Goal: Information Seeking & Learning: Stay updated

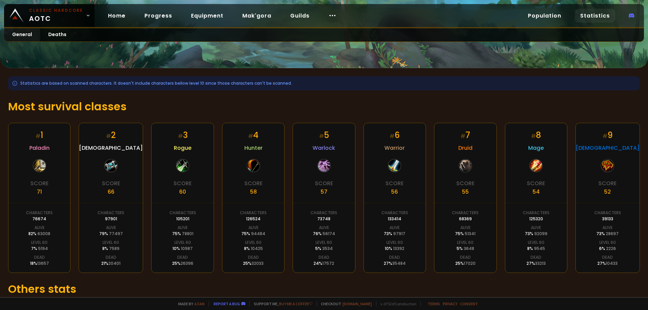
scroll to position [100, 0]
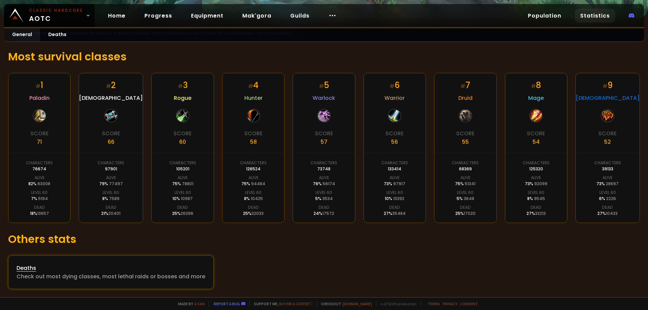
click at [56, 266] on div "Deaths" at bounding box center [111, 268] width 189 height 8
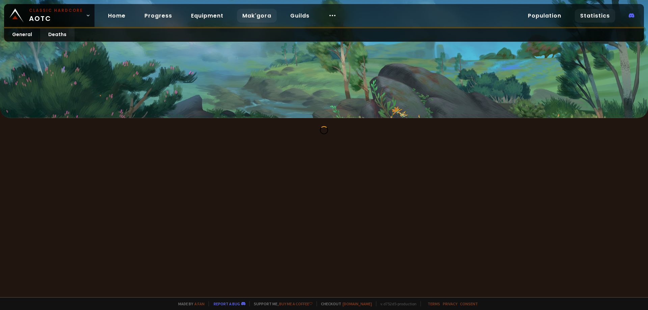
click at [266, 16] on link "Mak'gora" at bounding box center [257, 16] width 40 height 14
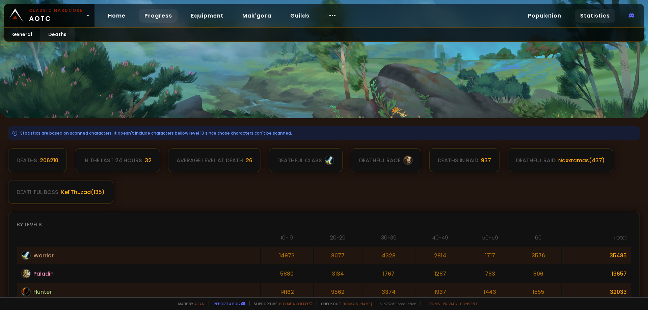
click at [162, 21] on link "Progress" at bounding box center [158, 16] width 38 height 14
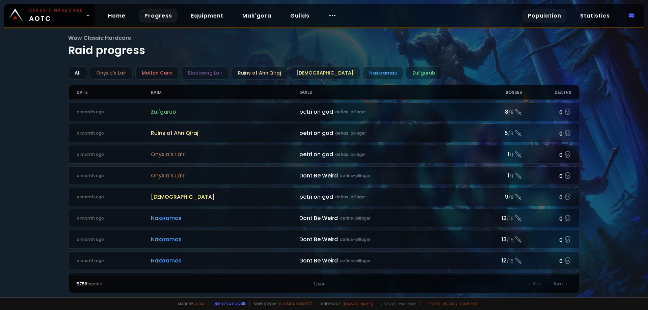
click at [468, 19] on link "Population" at bounding box center [544, 16] width 44 height 14
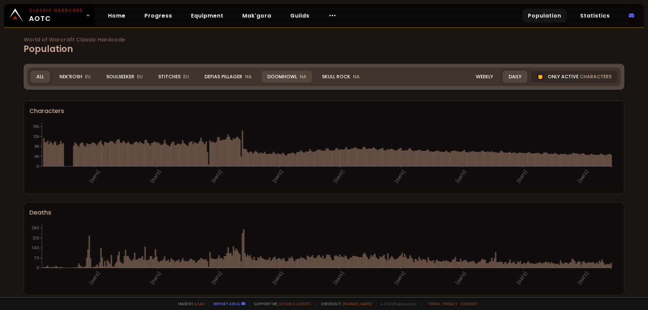
click at [287, 77] on div "Doomhowl NA" at bounding box center [286, 77] width 51 height 12
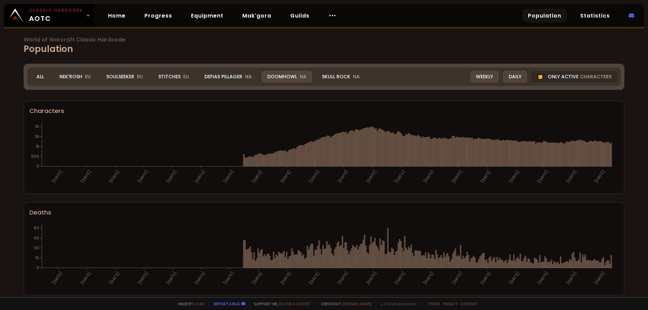
click at [468, 75] on div "Weekly" at bounding box center [484, 77] width 29 height 12
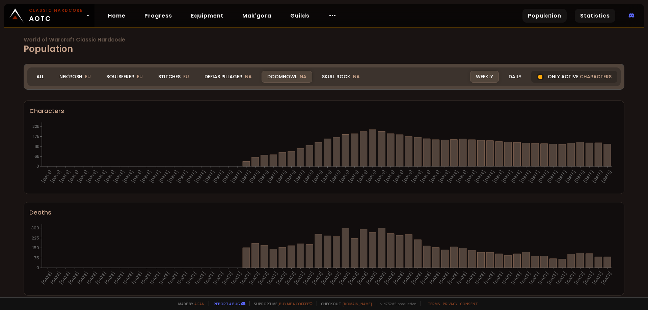
click at [580, 14] on link "Statistics" at bounding box center [594, 16] width 40 height 14
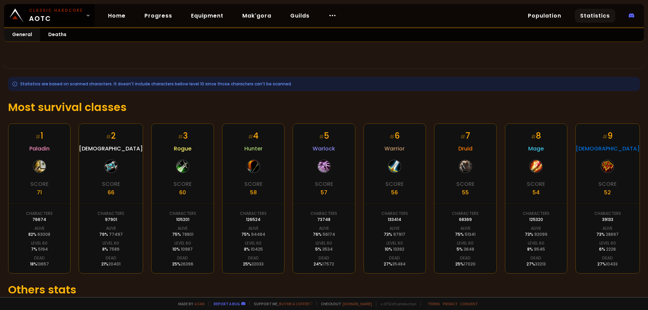
scroll to position [100, 0]
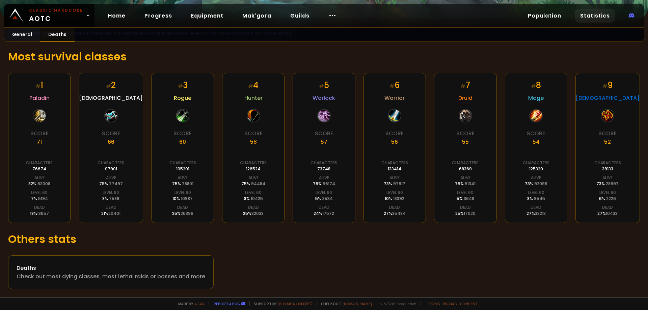
click at [55, 34] on link "Deaths" at bounding box center [57, 34] width 34 height 13
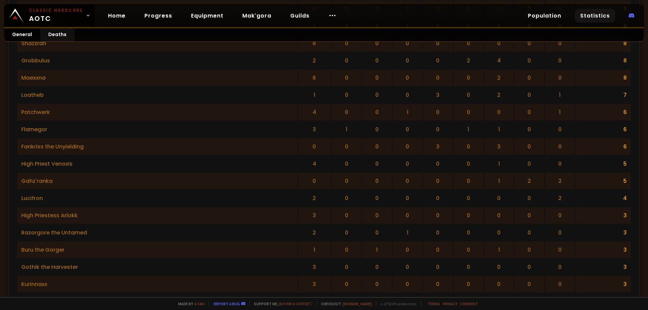
scroll to position [1292, 0]
